Goal: Task Accomplishment & Management: Manage account settings

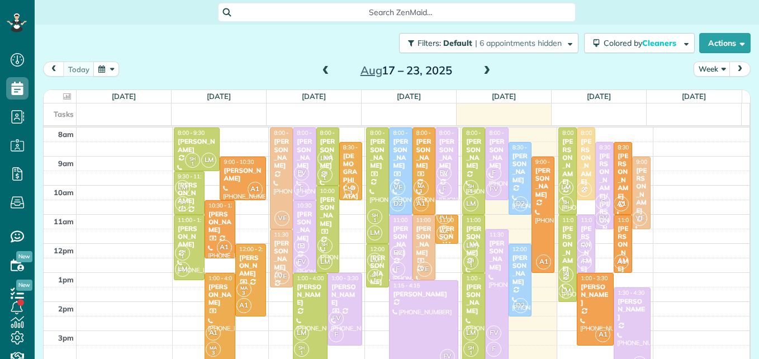
scroll to position [5, 5]
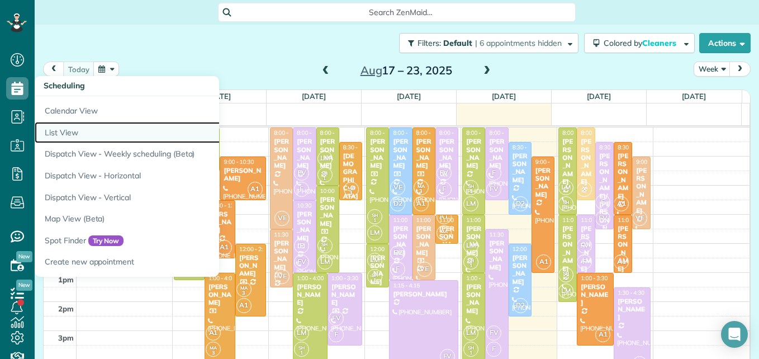
click at [68, 137] on link "List View" at bounding box center [175, 133] width 280 height 22
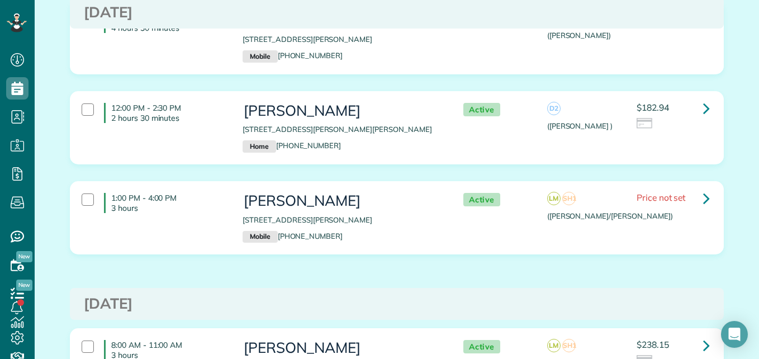
scroll to position [636, 0]
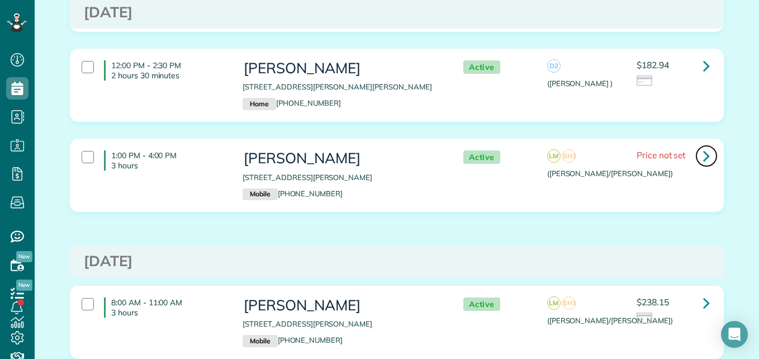
click at [704, 153] on icon at bounding box center [706, 156] width 7 height 20
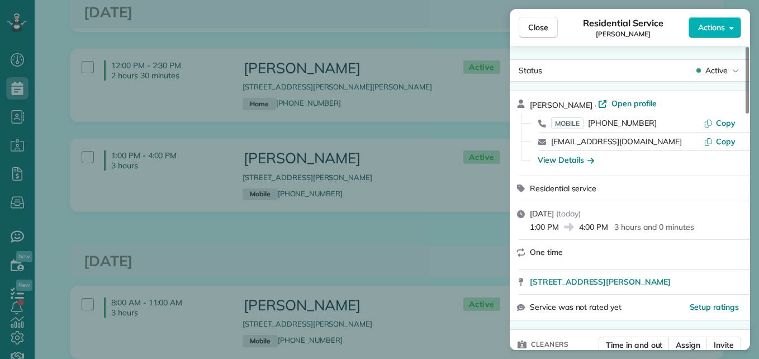
drag, startPoint x: 747, startPoint y: 96, endPoint x: 752, endPoint y: 86, distance: 11.0
click at [749, 86] on div at bounding box center [747, 80] width 3 height 67
click at [626, 107] on span "Open profile" at bounding box center [634, 103] width 45 height 11
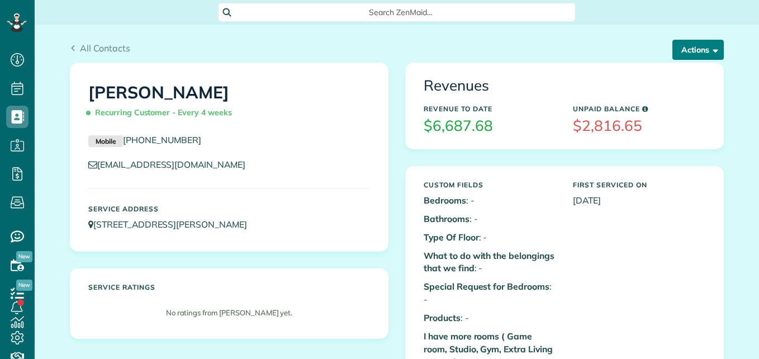
scroll to position [5, 5]
click at [688, 52] on button "Actions" at bounding box center [697, 50] width 51 height 20
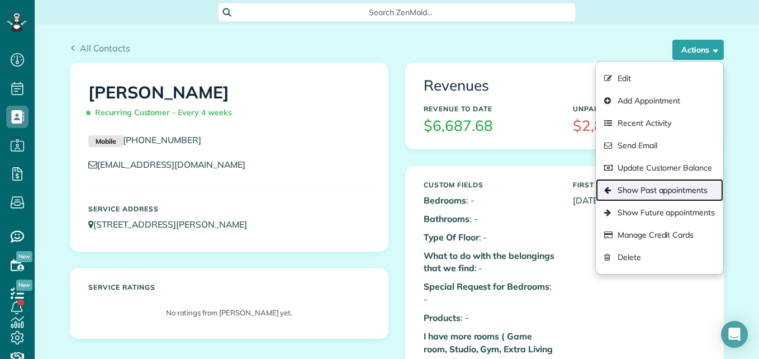
click at [647, 193] on link "Show Past appointments" at bounding box center [659, 190] width 127 height 22
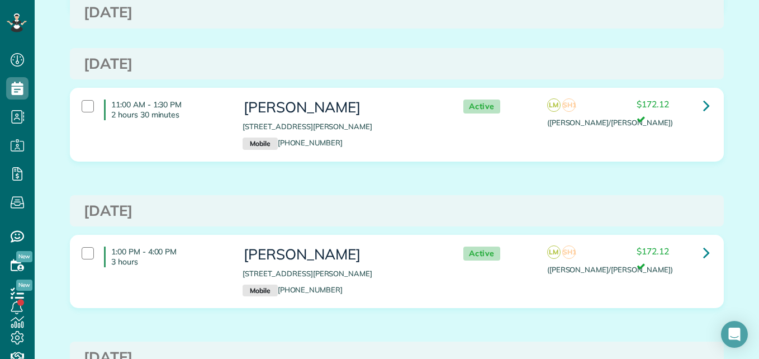
scroll to position [339, 0]
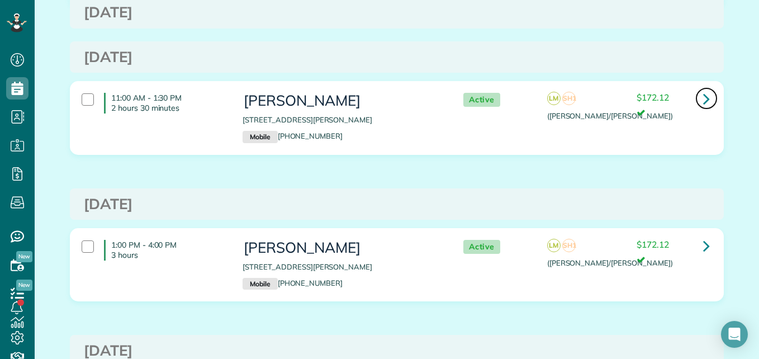
click at [703, 104] on icon at bounding box center [706, 99] width 7 height 20
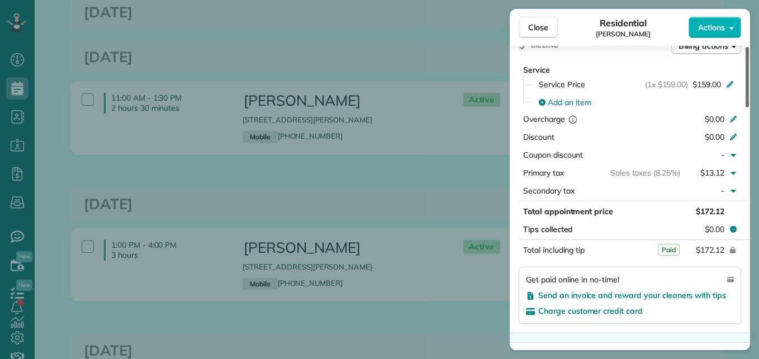
scroll to position [552, 0]
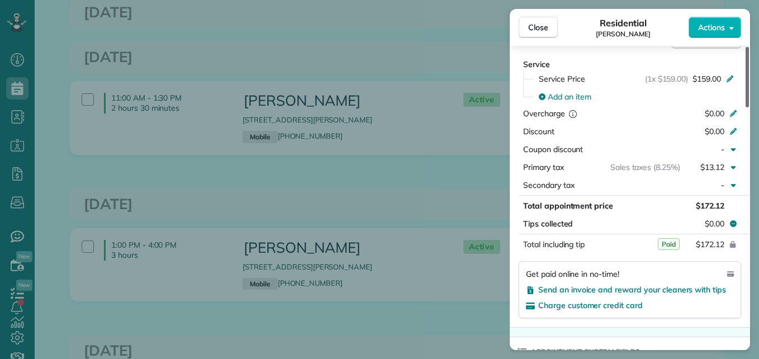
drag, startPoint x: 746, startPoint y: 70, endPoint x: 723, endPoint y: 180, distance: 112.5
click at [746, 107] on div at bounding box center [747, 77] width 3 height 60
click at [538, 36] on button "Close" at bounding box center [538, 27] width 39 height 21
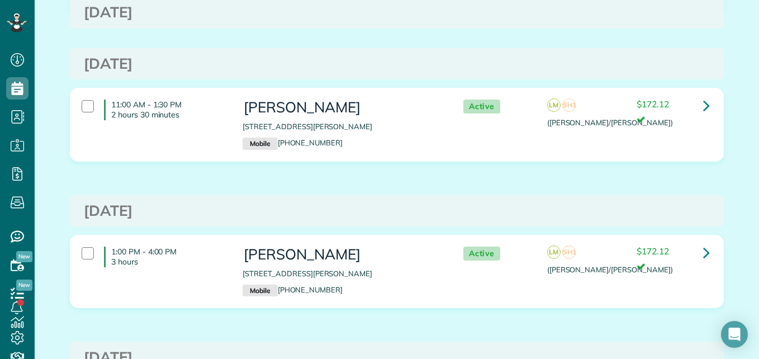
scroll to position [325, 0]
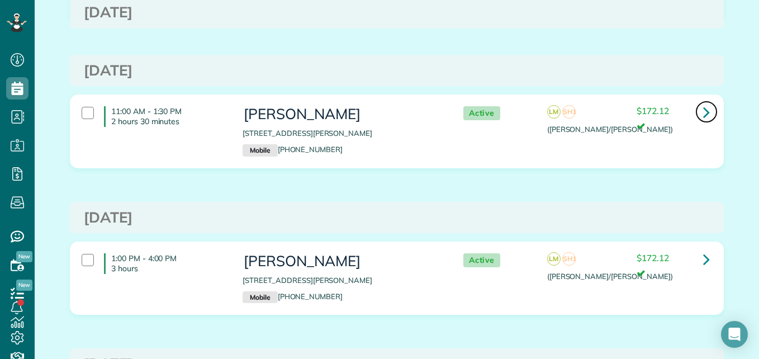
click at [703, 116] on icon at bounding box center [706, 112] width 7 height 20
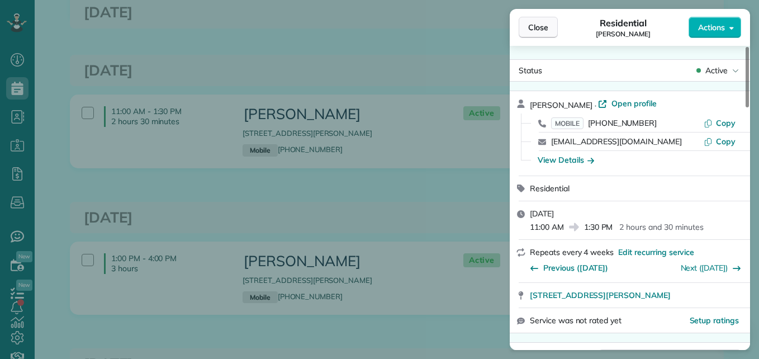
click at [546, 32] on span "Close" at bounding box center [538, 27] width 20 height 11
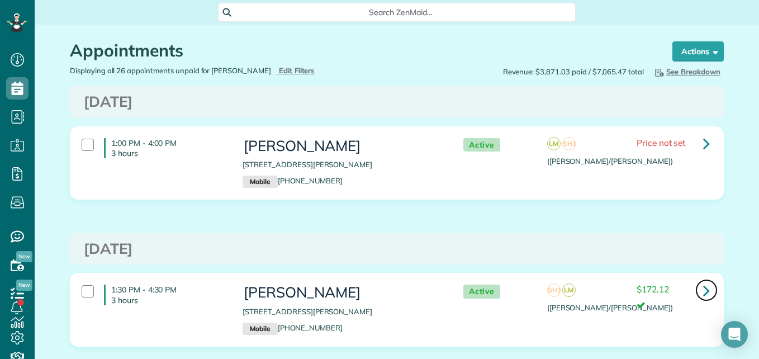
click at [705, 290] on icon at bounding box center [706, 291] width 7 height 20
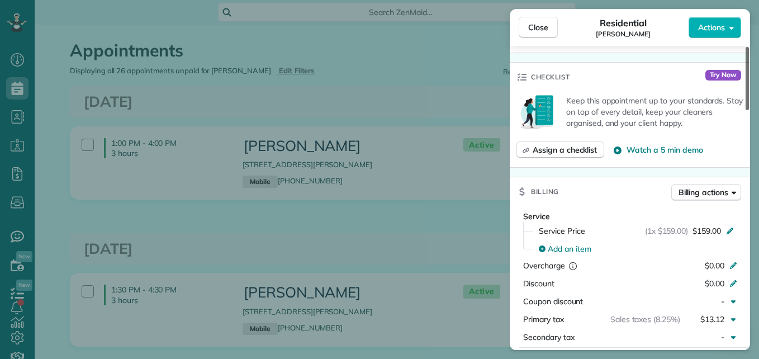
scroll to position [403, 0]
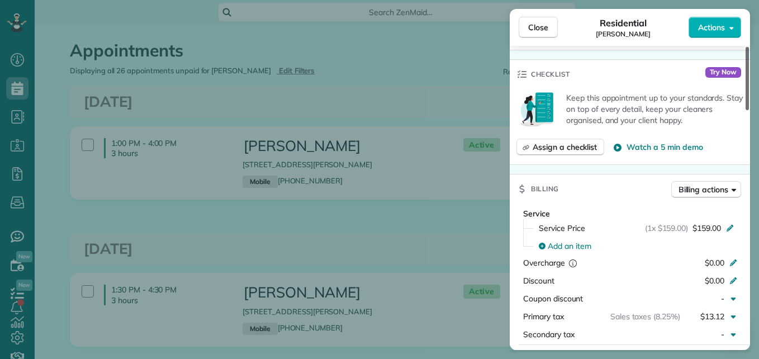
drag, startPoint x: 746, startPoint y: 93, endPoint x: 761, endPoint y: 177, distance: 84.6
click at [749, 110] on div at bounding box center [747, 78] width 3 height 63
click at [539, 16] on div "Close Residential Jennifer Balentine Actions" at bounding box center [630, 27] width 240 height 37
click at [543, 27] on span "Close" at bounding box center [538, 27] width 20 height 11
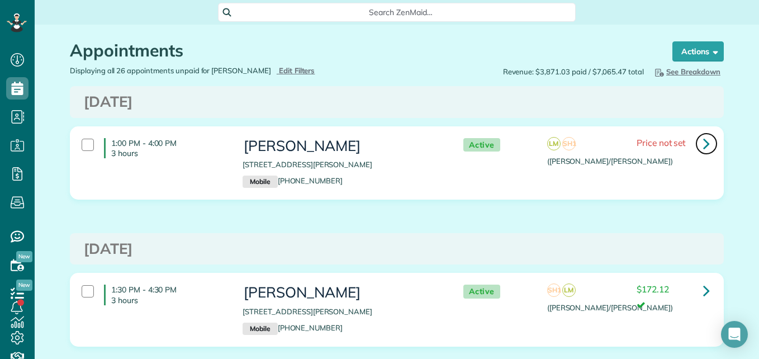
click at [707, 146] on link at bounding box center [706, 143] width 22 height 22
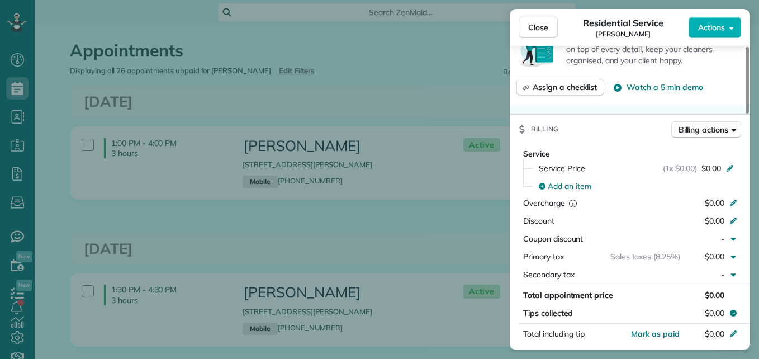
scroll to position [473, 0]
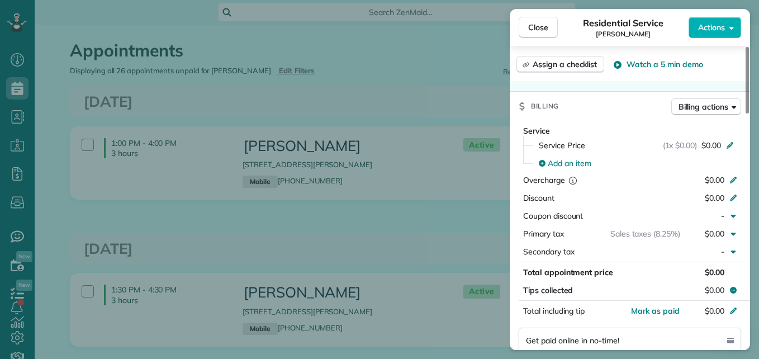
drag, startPoint x: 746, startPoint y: 88, endPoint x: 752, endPoint y: 191, distance: 103.6
click at [749, 113] on div at bounding box center [747, 80] width 3 height 67
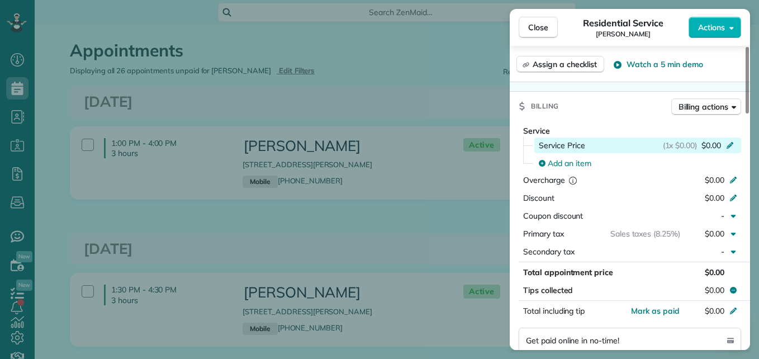
click at [720, 145] on span "$0.00" at bounding box center [712, 145] width 20 height 11
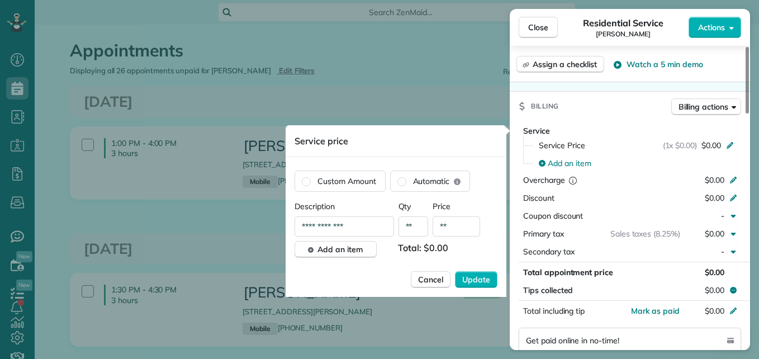
click at [458, 228] on input "**" at bounding box center [457, 226] width 48 height 20
type input "****"
click at [471, 274] on span "Update" at bounding box center [476, 279] width 28 height 11
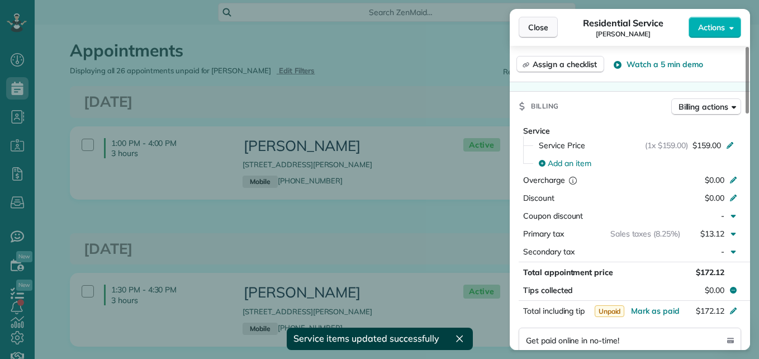
click at [542, 19] on button "Close" at bounding box center [538, 27] width 39 height 21
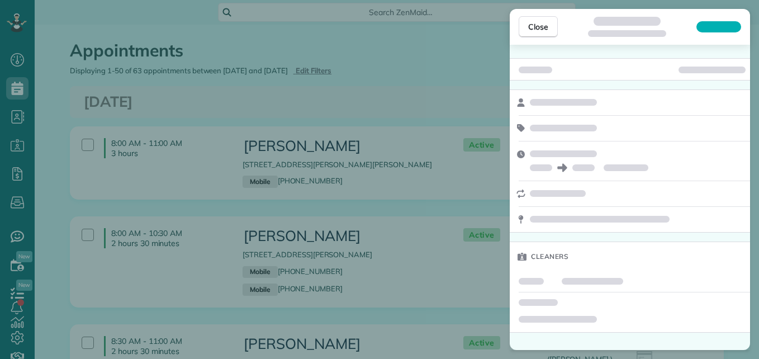
scroll to position [5, 5]
click at [541, 28] on span "Close" at bounding box center [538, 26] width 20 height 11
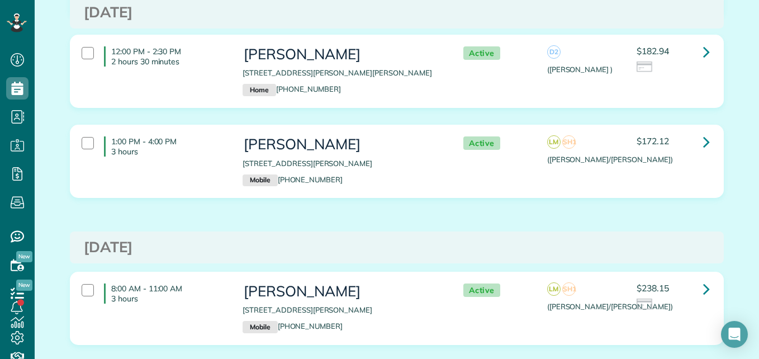
scroll to position [667, 0]
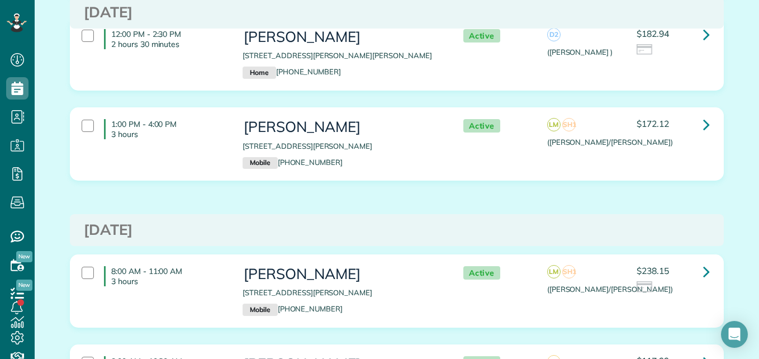
click at [92, 40] on div "12:00 PM - 2:30 PM 2 hours 30 minutes" at bounding box center [153, 38] width 161 height 31
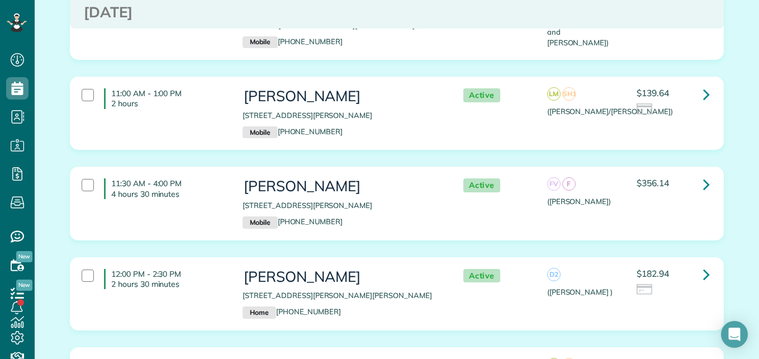
scroll to position [334, 0]
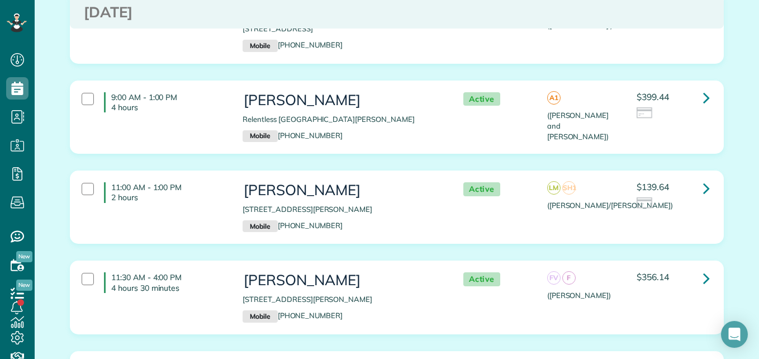
click at [187, 184] on h4 "11:00 AM - 1:00 PM 2 hours" at bounding box center [165, 192] width 122 height 20
click at [170, 146] on div "9:00 AM - 1:00 PM 4 hours Kim Marling Relentless Drive Montgomery TX 77316 Mobi…" at bounding box center [395, 117] width 645 height 61
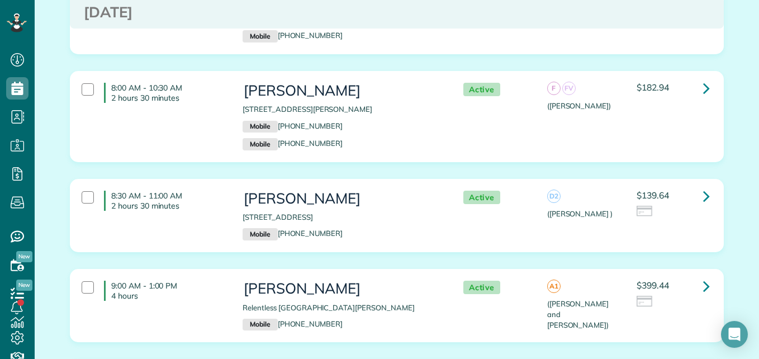
scroll to position [137, 0]
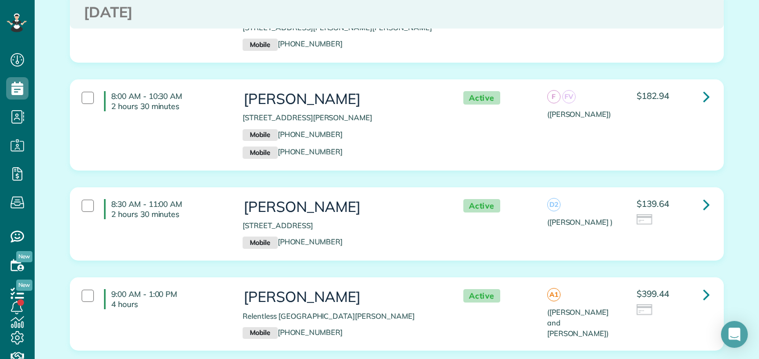
click at [439, 222] on div "Megan Harvill 24 Gannet Hollow Place Spring TX 77381 Mobile (951) 347-3776" at bounding box center [341, 223] width 215 height 61
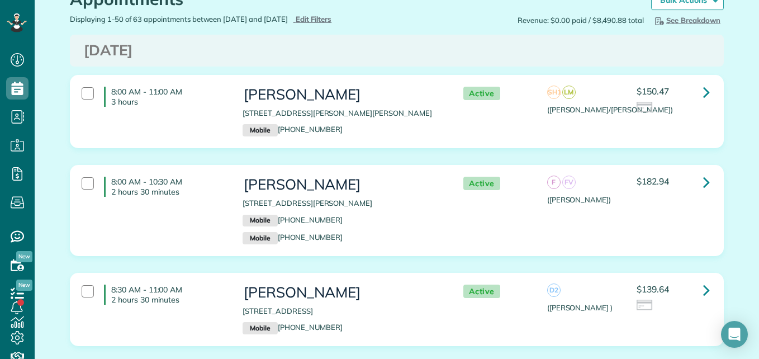
scroll to position [43, 0]
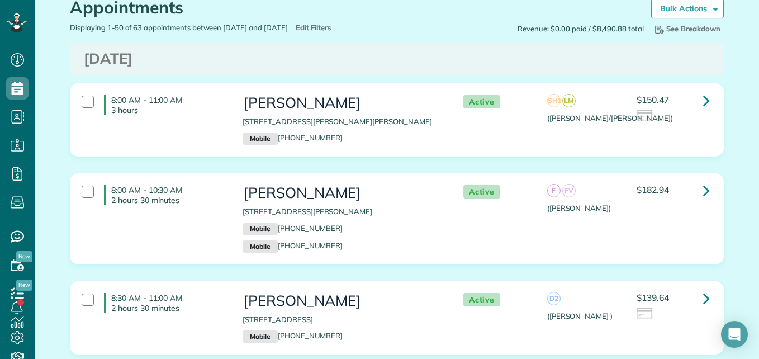
click at [556, 122] on div "Active SH1 LM (Sara/Lou) $150.47" at bounding box center [583, 108] width 268 height 39
click at [686, 8] on strong "Bulk Actions" at bounding box center [683, 8] width 47 height 10
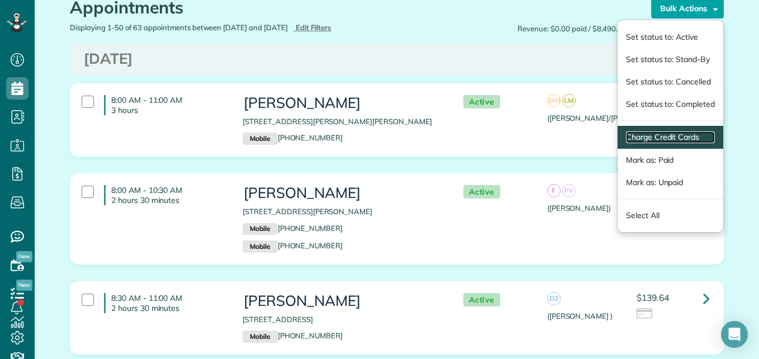
click at [650, 134] on link "Charge Credit Cards" at bounding box center [670, 137] width 89 height 12
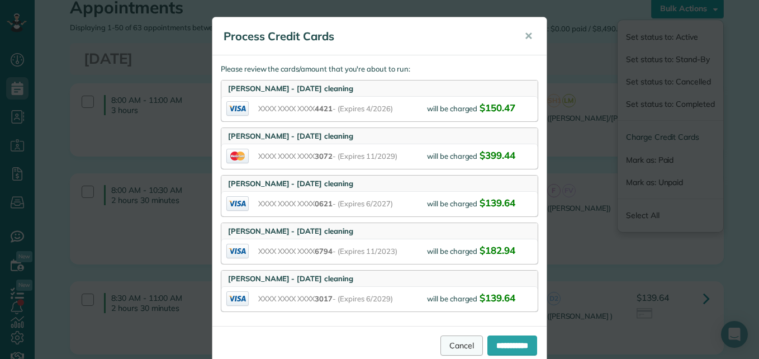
click at [448, 339] on link "Cancel" at bounding box center [462, 345] width 42 height 20
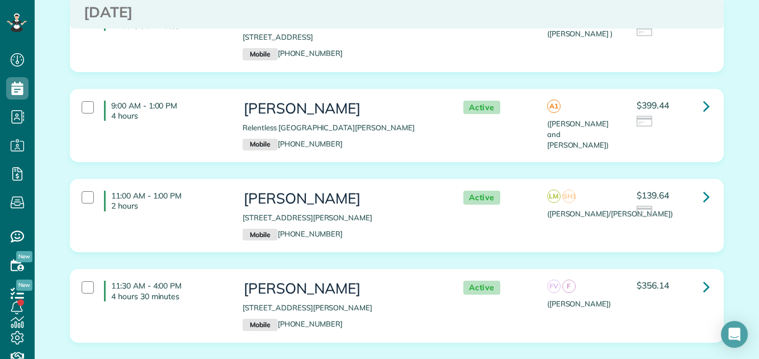
scroll to position [342, 0]
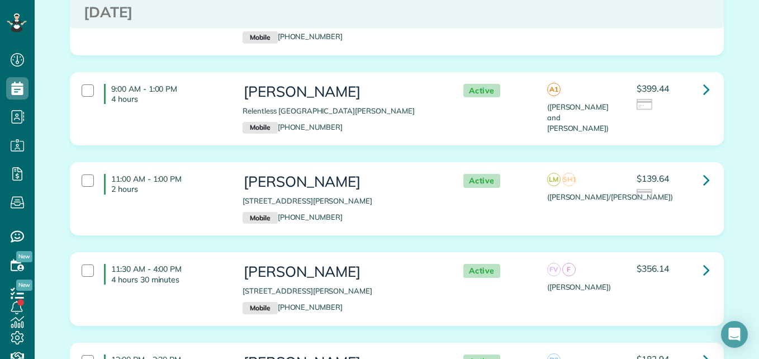
click at [566, 206] on div "Active LM SH1 (Sara/Lou) $139.64" at bounding box center [583, 187] width 268 height 39
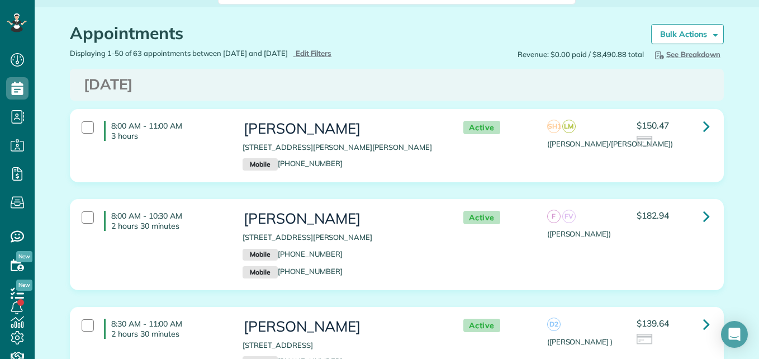
scroll to position [0, 0]
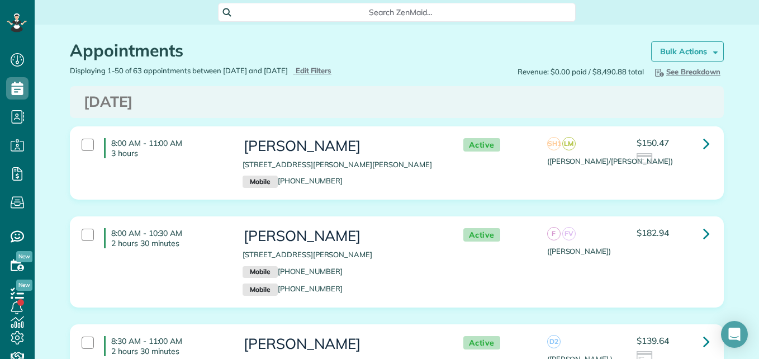
click at [664, 49] on strong "Bulk Actions" at bounding box center [683, 51] width 47 height 10
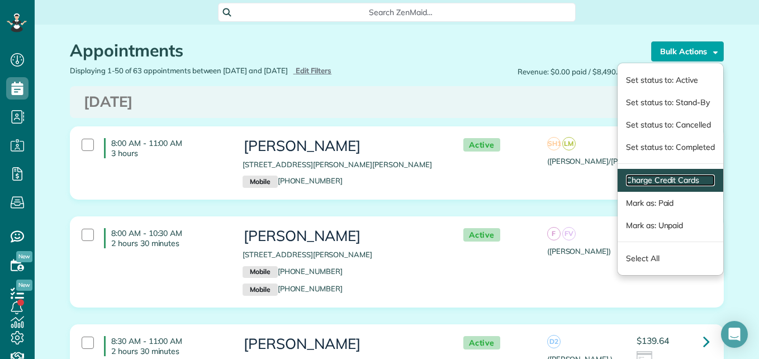
click at [646, 182] on link "Charge Credit Cards" at bounding box center [670, 180] width 89 height 12
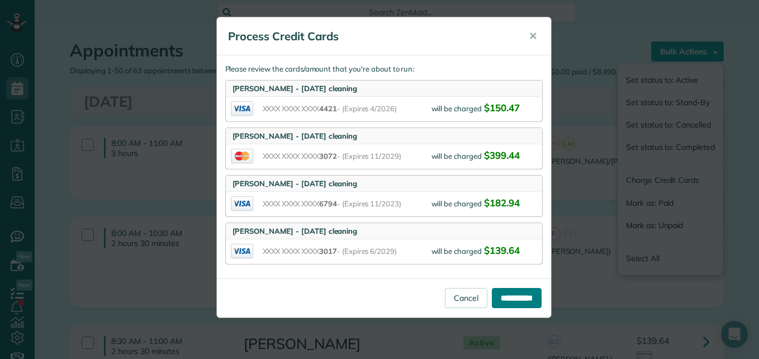
click at [511, 291] on input "**********" at bounding box center [517, 298] width 50 height 20
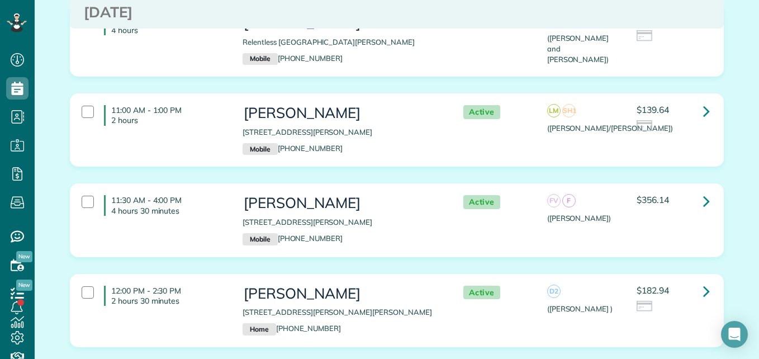
scroll to position [453, 0]
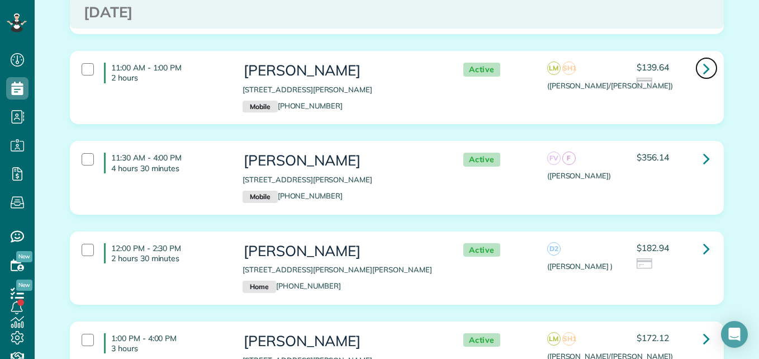
click at [707, 67] on link at bounding box center [706, 68] width 22 height 22
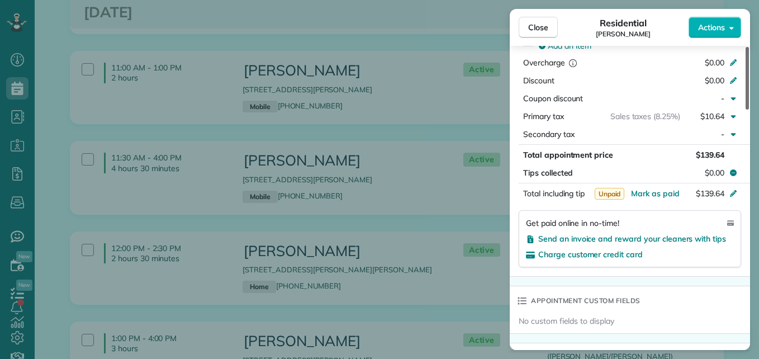
scroll to position [638, 0]
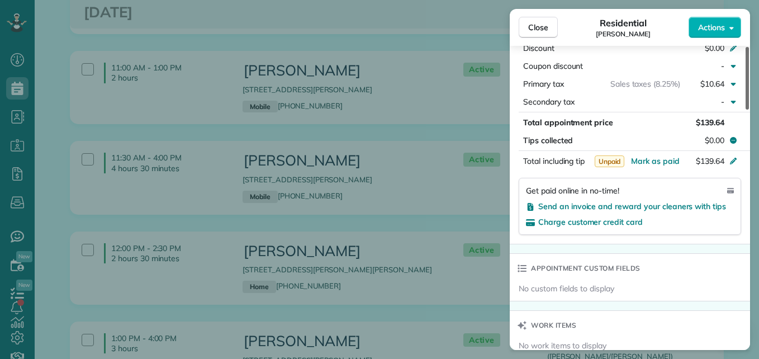
drag, startPoint x: 747, startPoint y: 77, endPoint x: 756, endPoint y: 209, distance: 132.3
click at [749, 110] on div at bounding box center [747, 78] width 3 height 63
click at [670, 208] on span "Send an invoice and reward your cleaners with tips" at bounding box center [632, 206] width 188 height 10
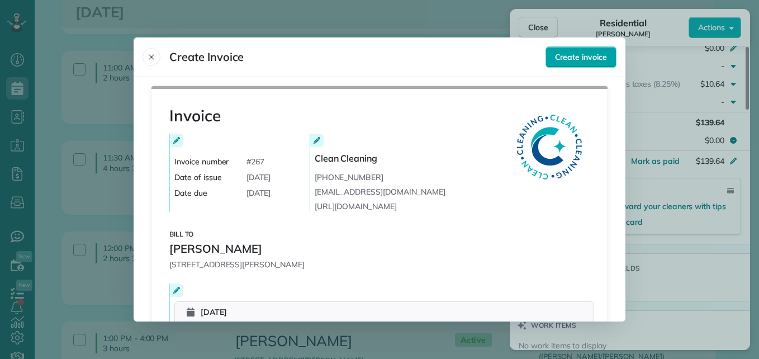
click at [579, 64] on button "Create invoice" at bounding box center [581, 56] width 71 height 21
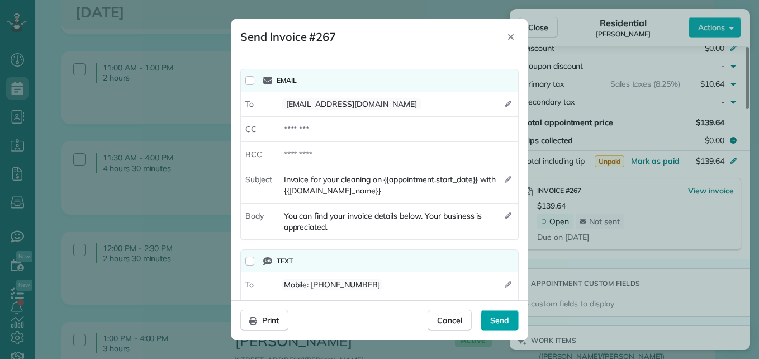
click at [496, 320] on span "Send" at bounding box center [499, 320] width 19 height 11
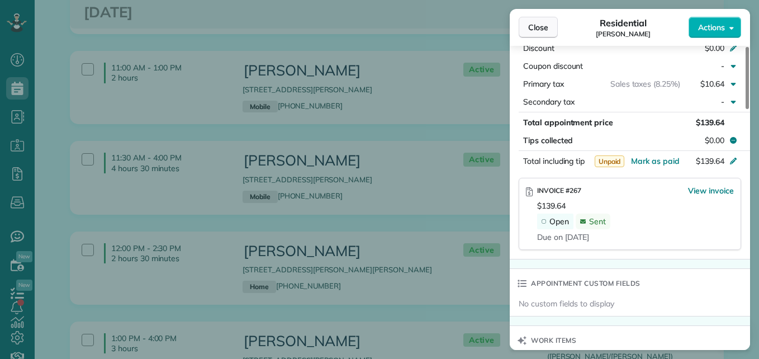
click at [528, 20] on button "Close" at bounding box center [538, 27] width 39 height 21
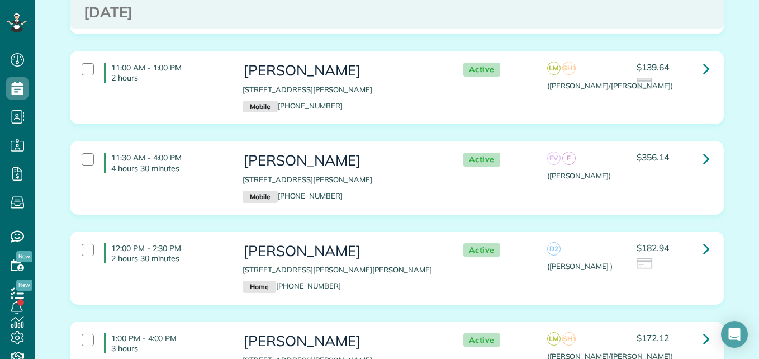
click at [97, 158] on div "11:30 AM - 4:00 PM 4 hours 30 minutes" at bounding box center [153, 162] width 161 height 31
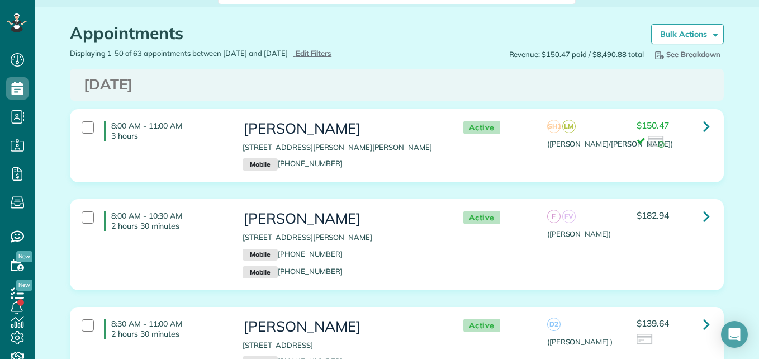
scroll to position [8, 0]
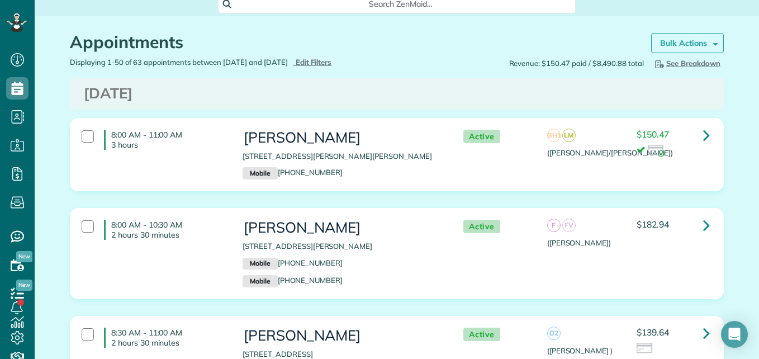
click at [686, 51] on link "Bulk Actions" at bounding box center [687, 43] width 73 height 20
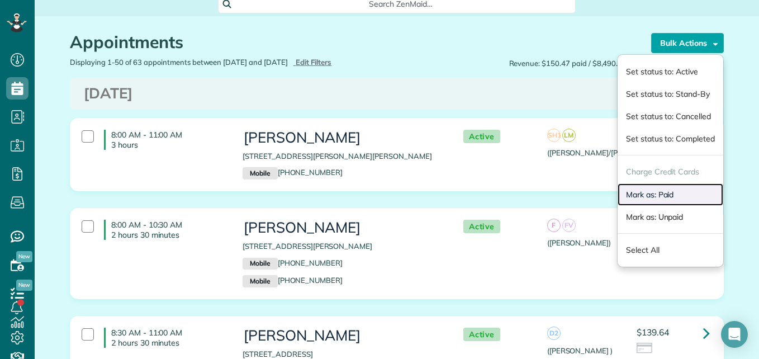
click at [640, 193] on link "Mark as: Paid" at bounding box center [671, 194] width 106 height 22
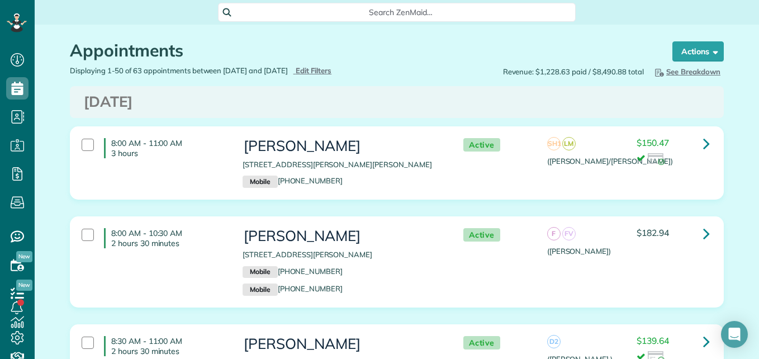
scroll to position [5, 5]
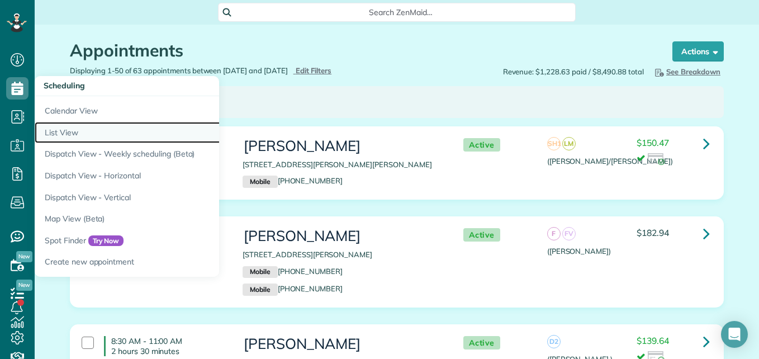
click at [54, 132] on link "List View" at bounding box center [175, 133] width 280 height 22
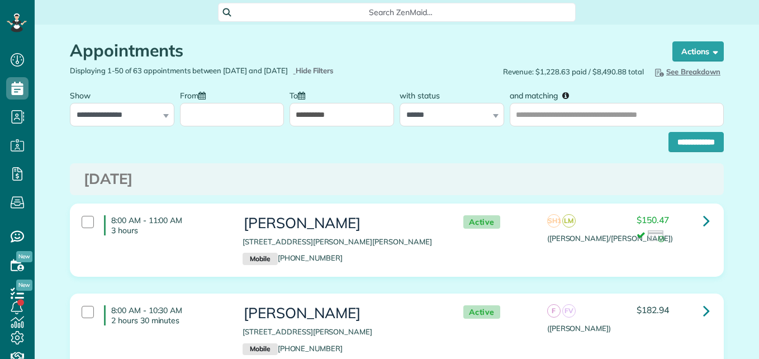
scroll to position [5, 5]
click at [253, 109] on input "From" at bounding box center [232, 114] width 105 height 23
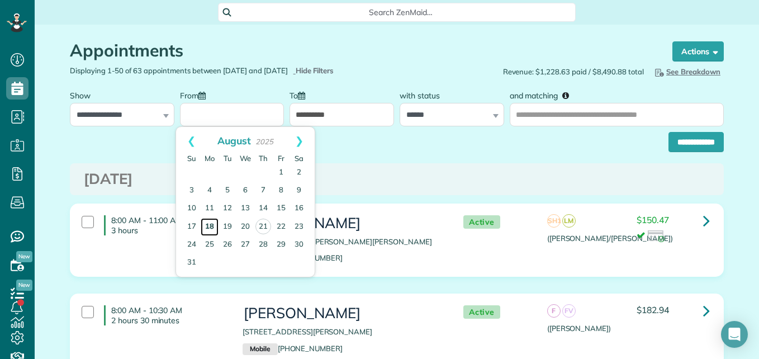
click at [206, 221] on link "18" at bounding box center [210, 227] width 18 height 18
type input "**********"
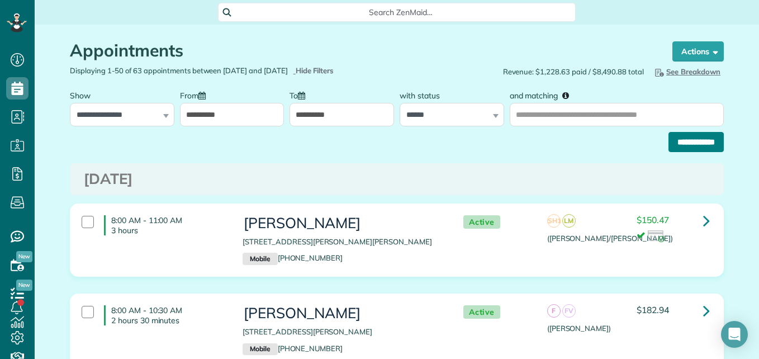
click at [680, 133] on input "**********" at bounding box center [696, 142] width 55 height 20
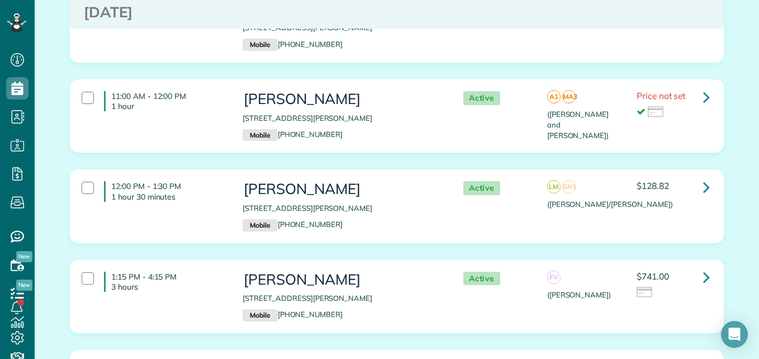
scroll to position [2208, 0]
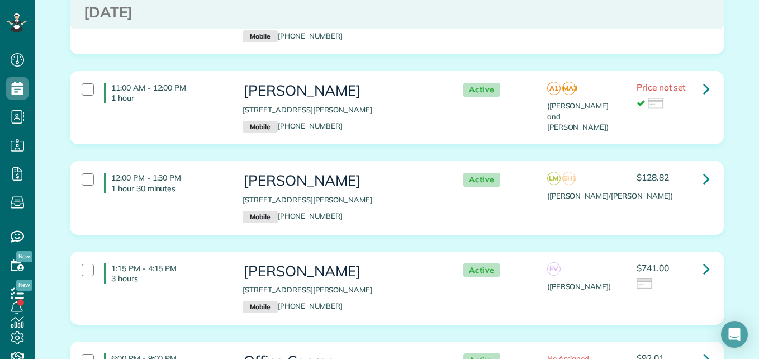
click at [220, 167] on div "12:00 PM - 1:30 PM 1 hour 30 minutes Kathryn Tucker 109 Crinium Lily Court Mont…" at bounding box center [395, 197] width 645 height 61
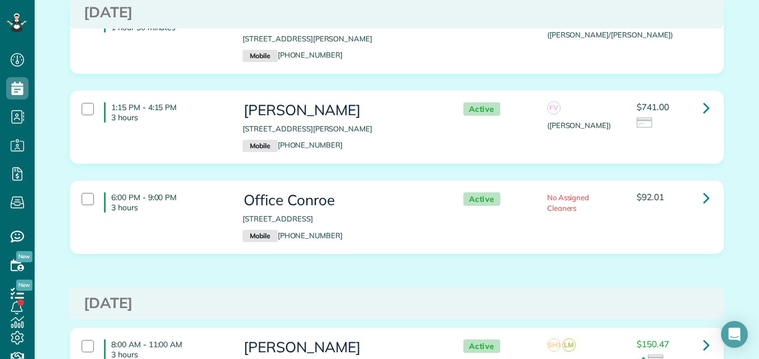
scroll to position [0, 0]
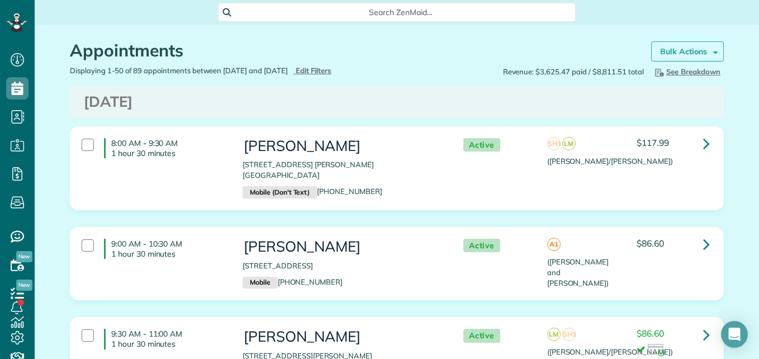
click at [668, 51] on strong "Bulk Actions" at bounding box center [683, 51] width 47 height 10
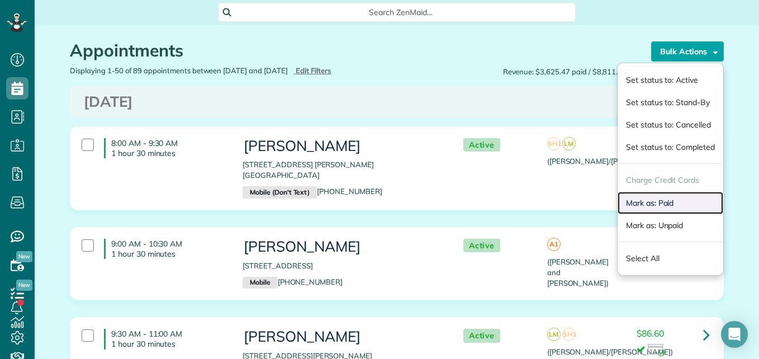
click at [634, 202] on link "Mark as: Paid" at bounding box center [671, 203] width 106 height 22
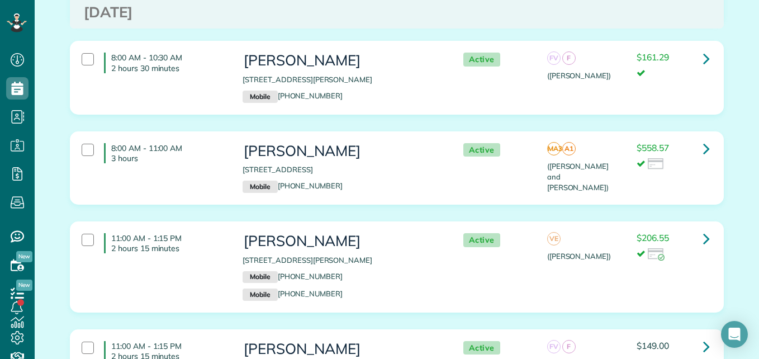
scroll to position [1894, 0]
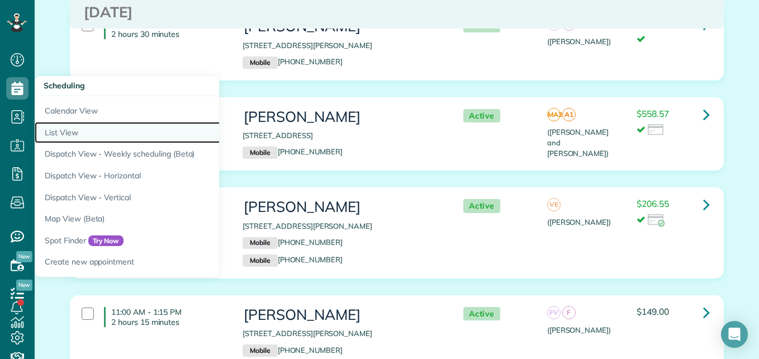
click at [84, 132] on link "List View" at bounding box center [175, 133] width 280 height 22
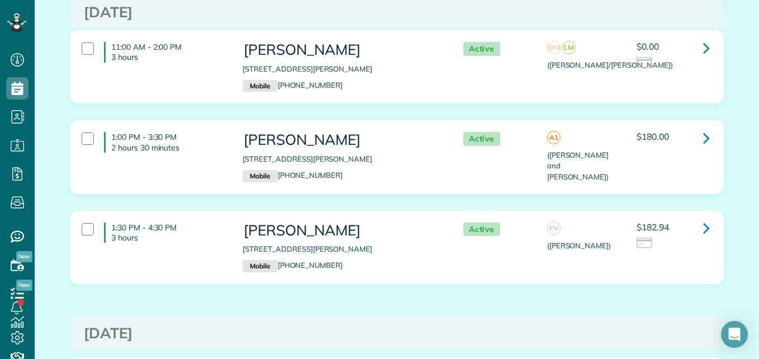
scroll to position [1574, 0]
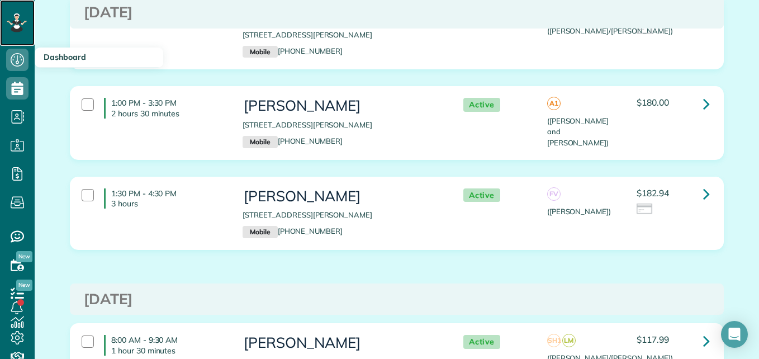
click at [21, 22] on icon at bounding box center [17, 22] width 20 height 19
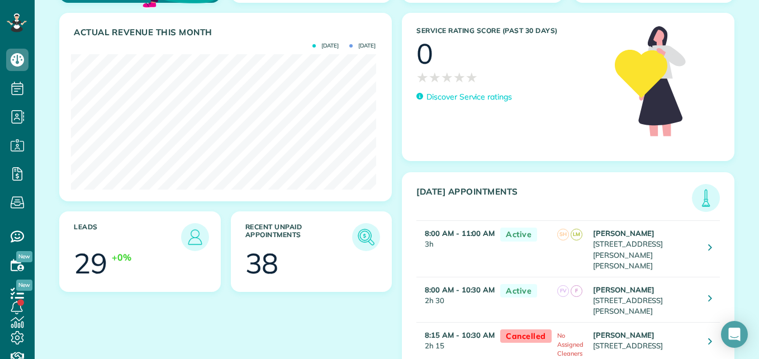
scroll to position [135, 0]
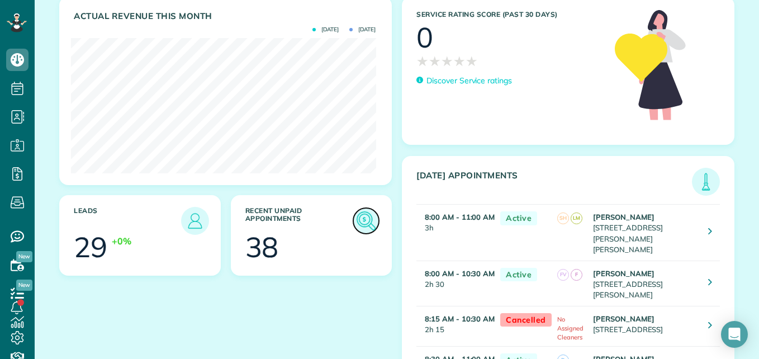
click at [370, 217] on img at bounding box center [366, 221] width 26 height 26
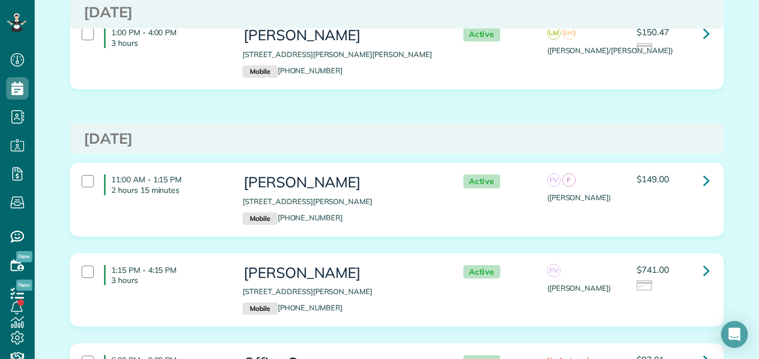
scroll to position [4460, 0]
